Goal: Task Accomplishment & Management: Use online tool/utility

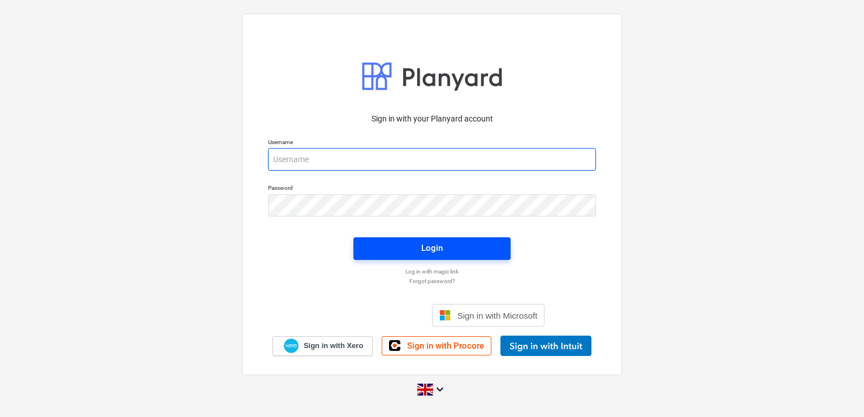
type input "[PERSON_NAME][EMAIL_ADDRESS][DOMAIN_NAME]"
click at [388, 240] on button "Login" at bounding box center [432, 249] width 157 height 23
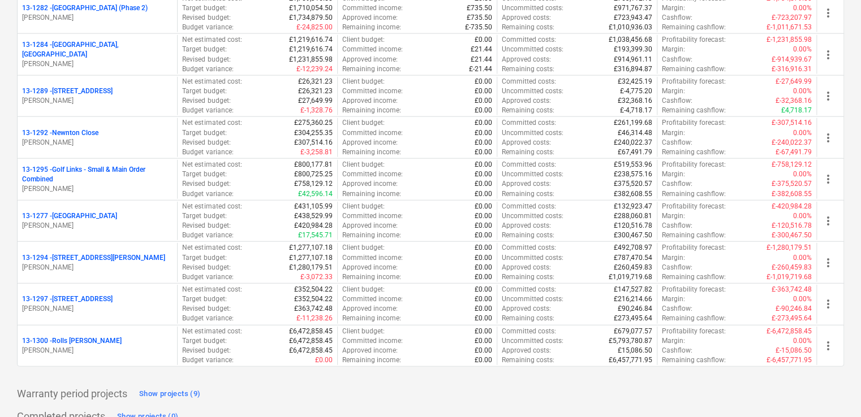
scroll to position [1393, 0]
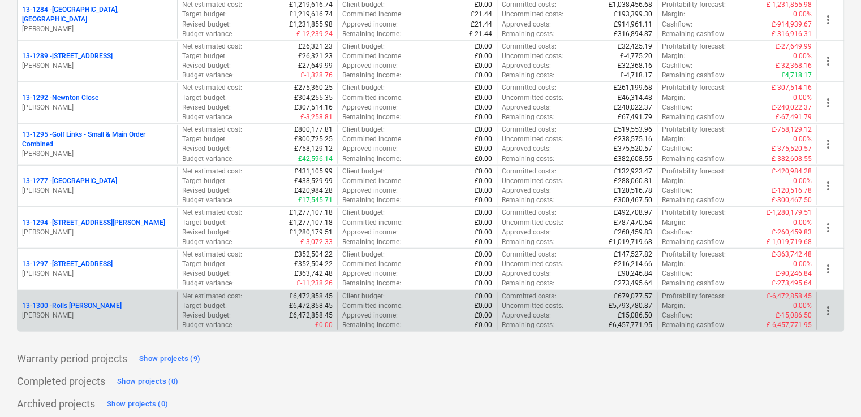
click at [107, 302] on p "13-1300 - Rolls [PERSON_NAME]" at bounding box center [72, 307] width 100 height 10
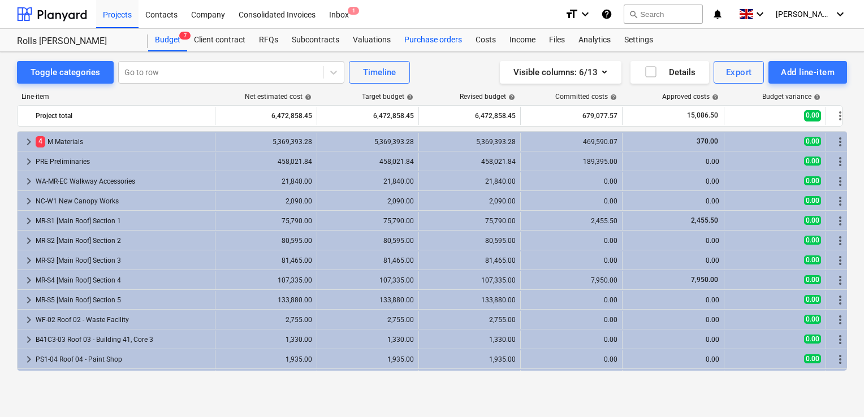
click at [427, 35] on div "Purchase orders" at bounding box center [433, 40] width 71 height 23
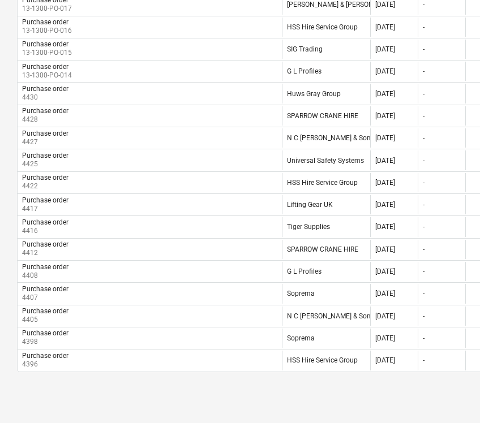
scroll to position [338, 0]
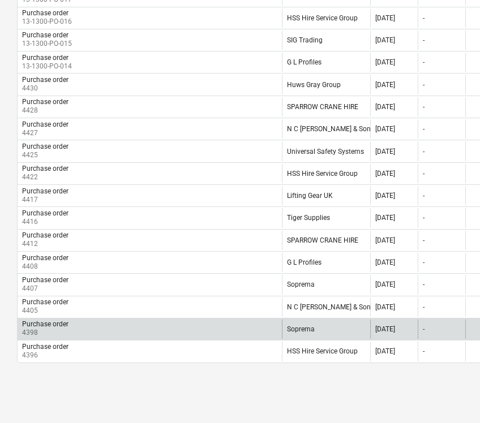
click at [86, 334] on div "Purchase order 4398" at bounding box center [150, 329] width 264 height 19
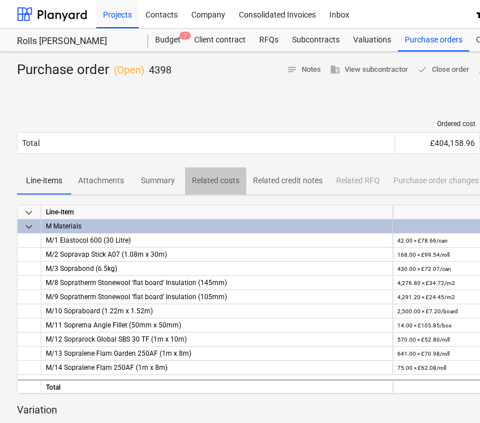
click at [200, 176] on p "Related costs" at bounding box center [216, 181] width 48 height 12
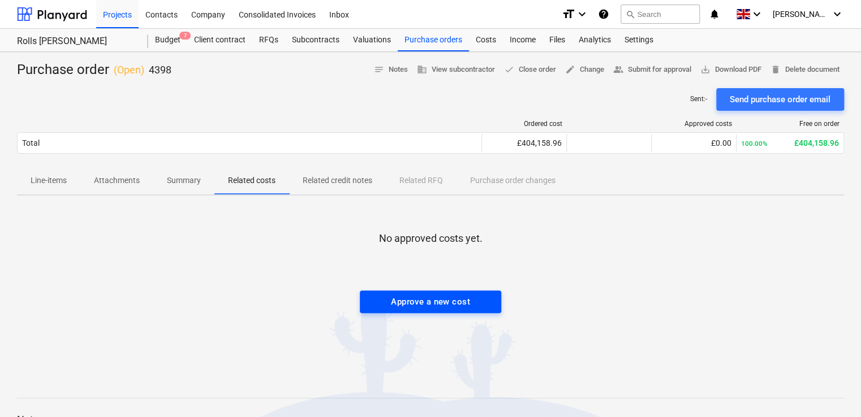
click at [429, 305] on div "Approve a new cost" at bounding box center [430, 302] width 79 height 15
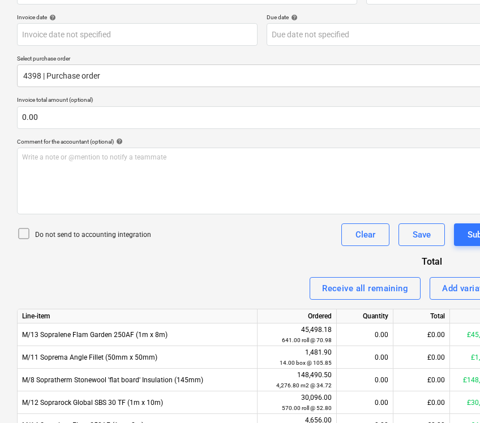
scroll to position [178, 0]
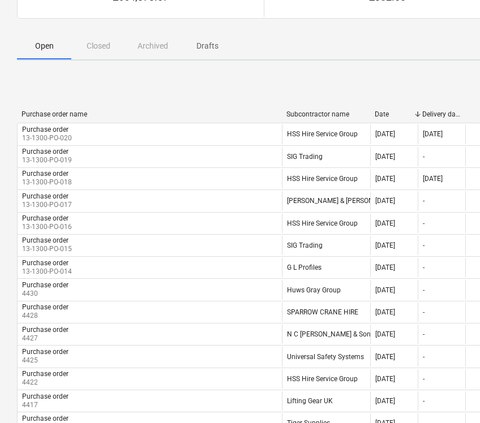
scroll to position [128, 0]
